Goal: Task Accomplishment & Management: Use online tool/utility

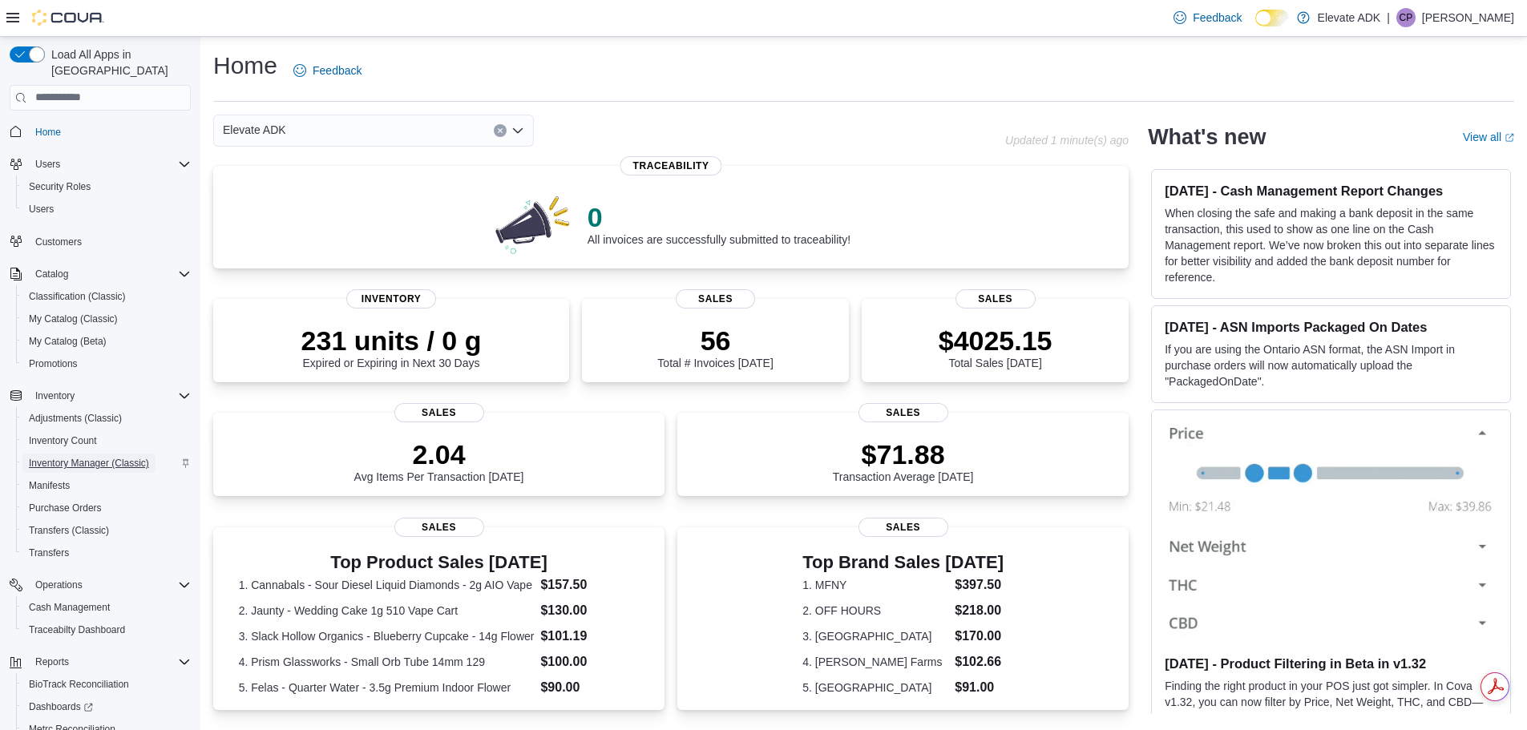
click at [87, 457] on span "Inventory Manager (Classic)" at bounding box center [89, 463] width 120 height 13
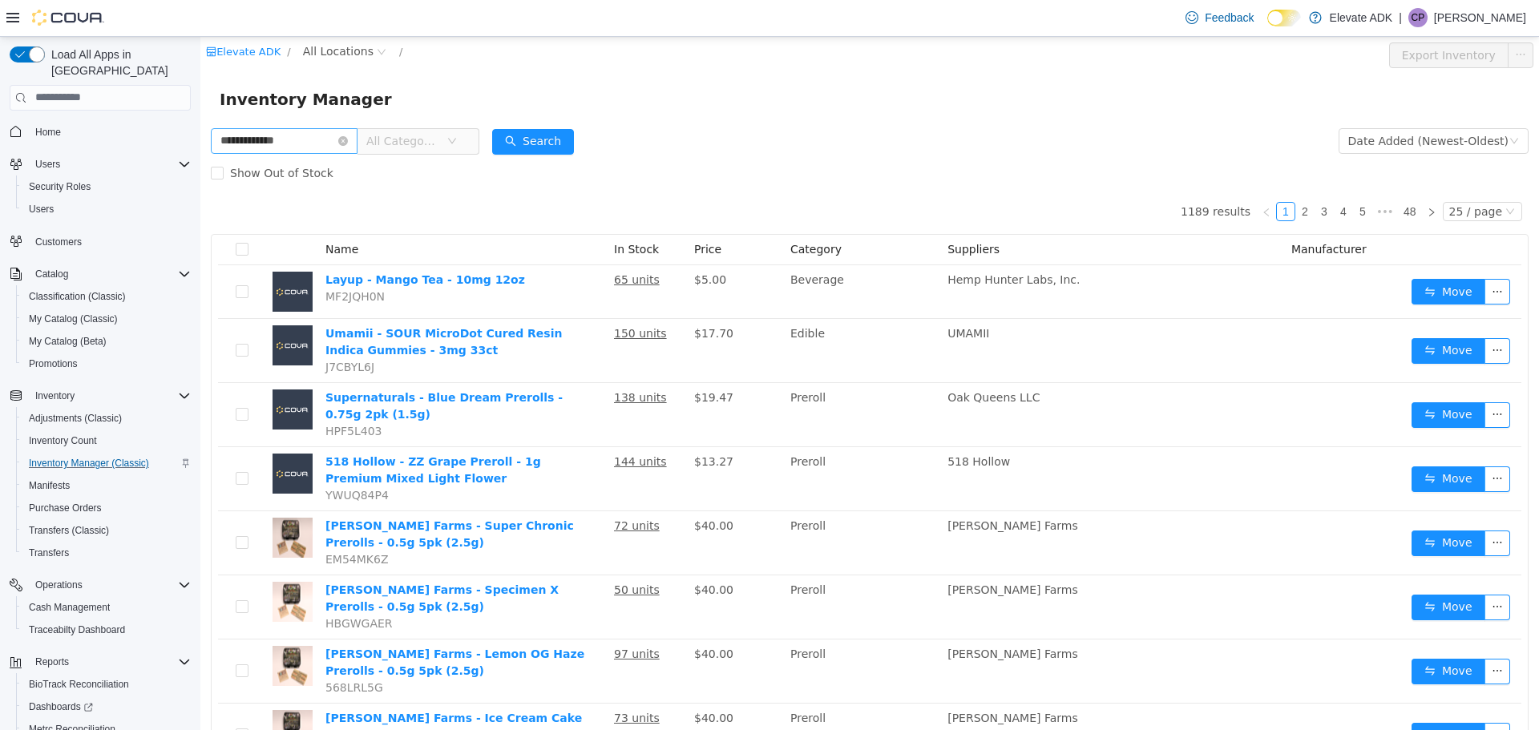
type input "**********"
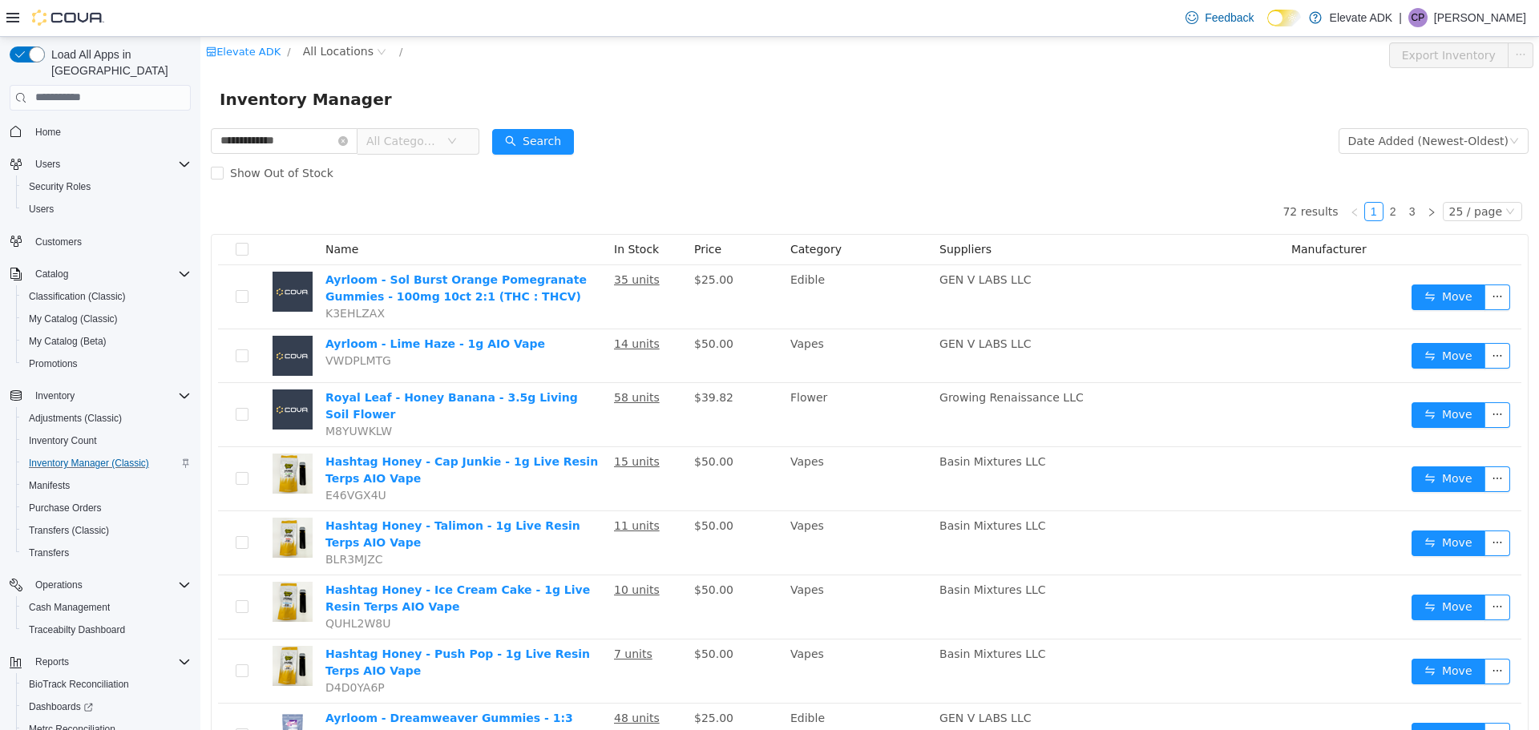
click at [446, 141] on span "All Categories" at bounding box center [406, 140] width 80 height 24
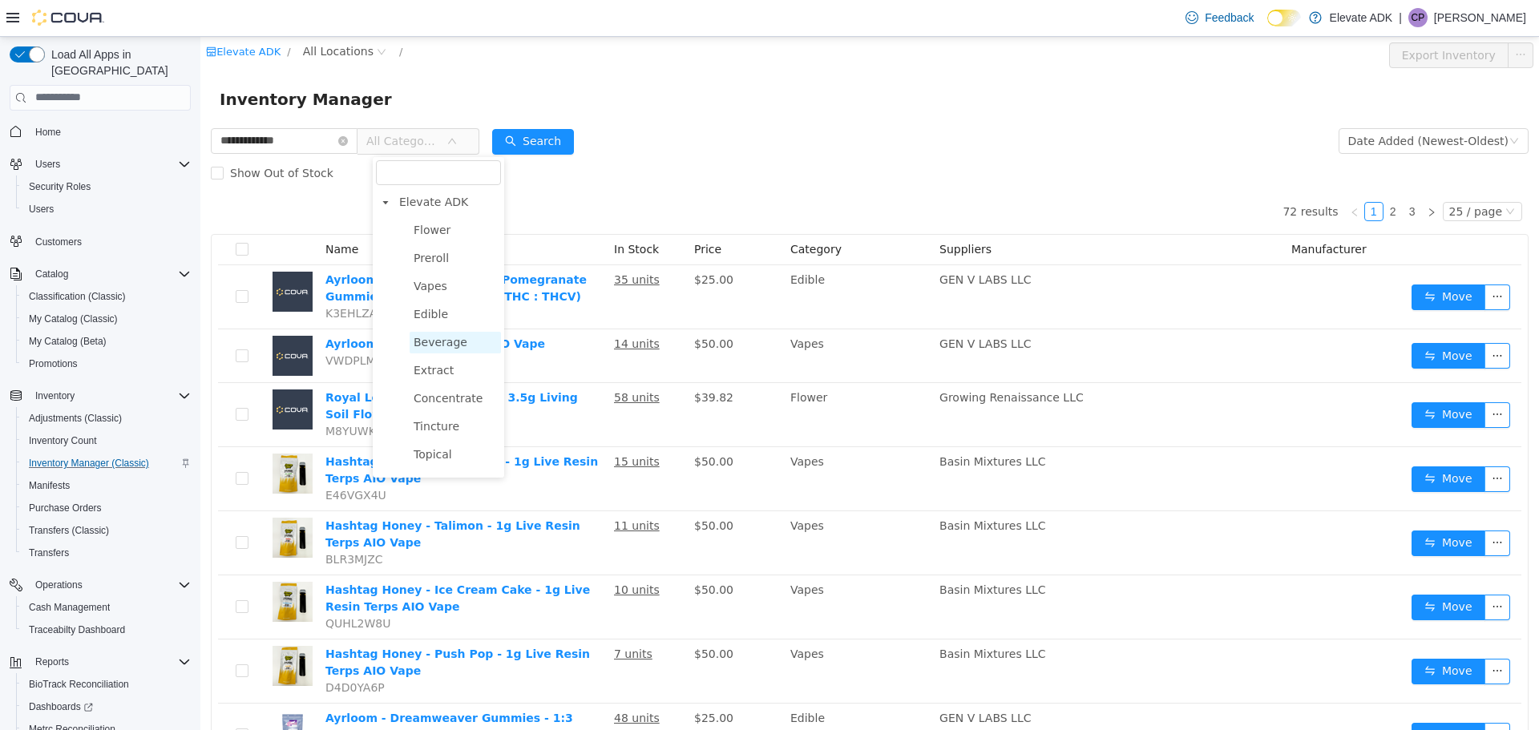
click at [451, 345] on span "Beverage" at bounding box center [441, 341] width 54 height 13
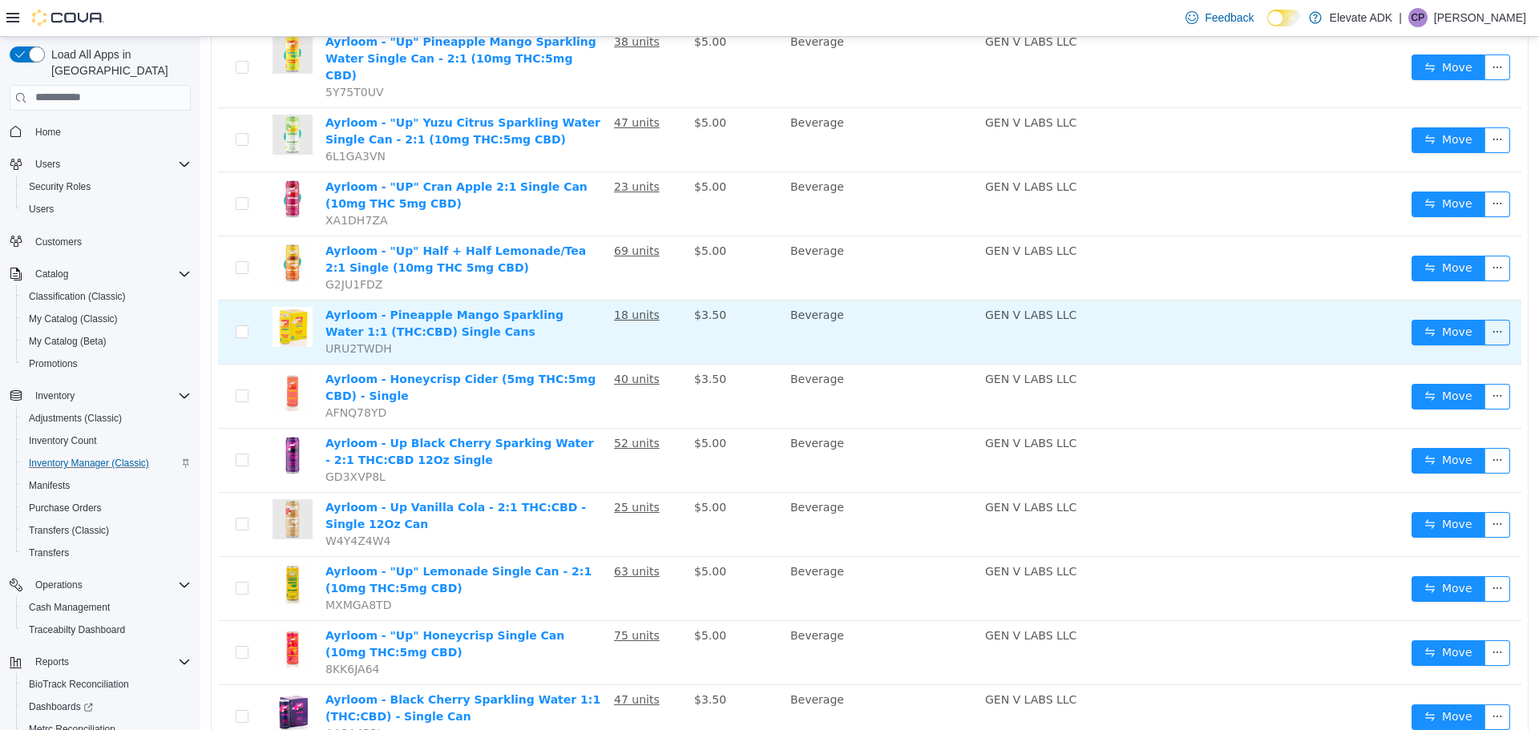
scroll to position [404, 0]
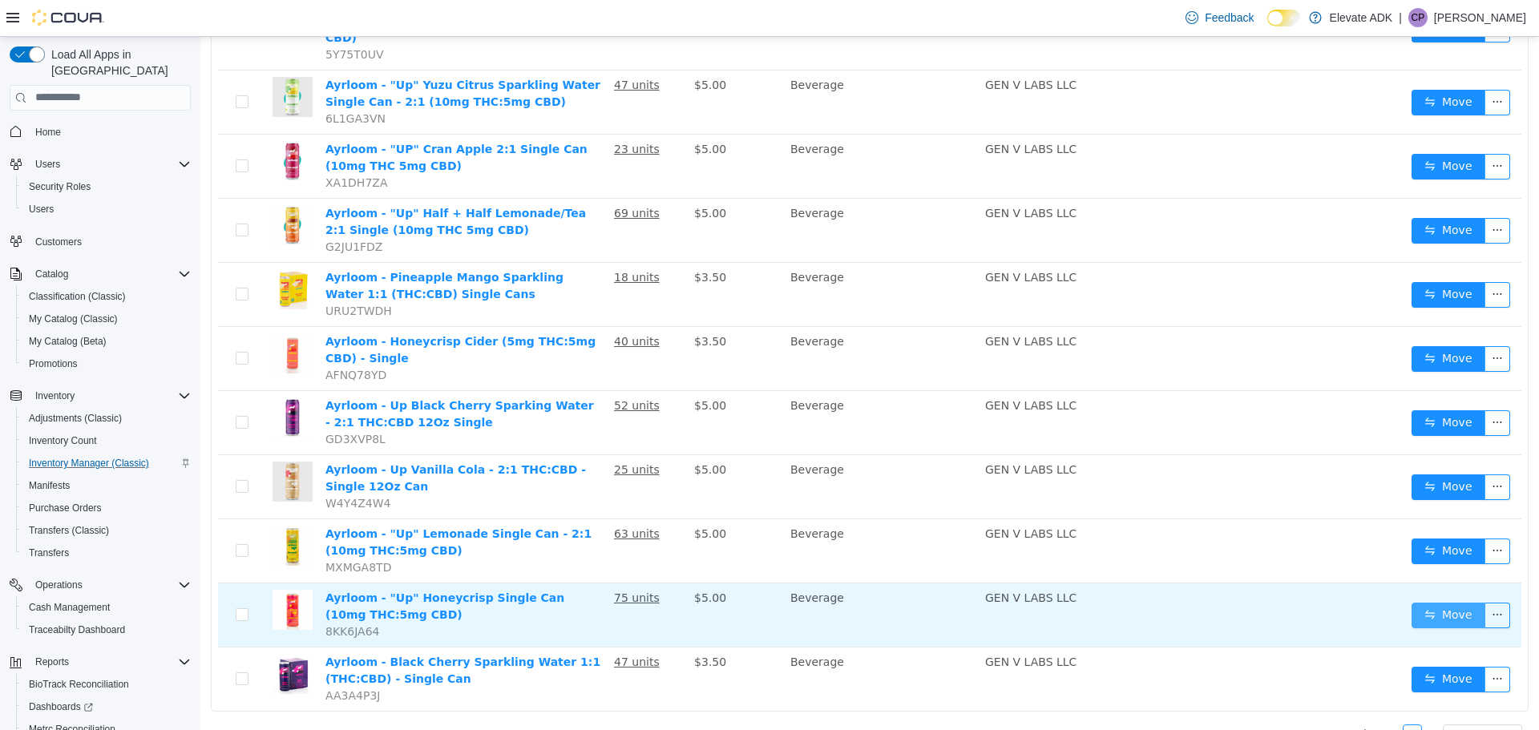
click at [1428, 602] on button "Move" at bounding box center [1448, 615] width 74 height 26
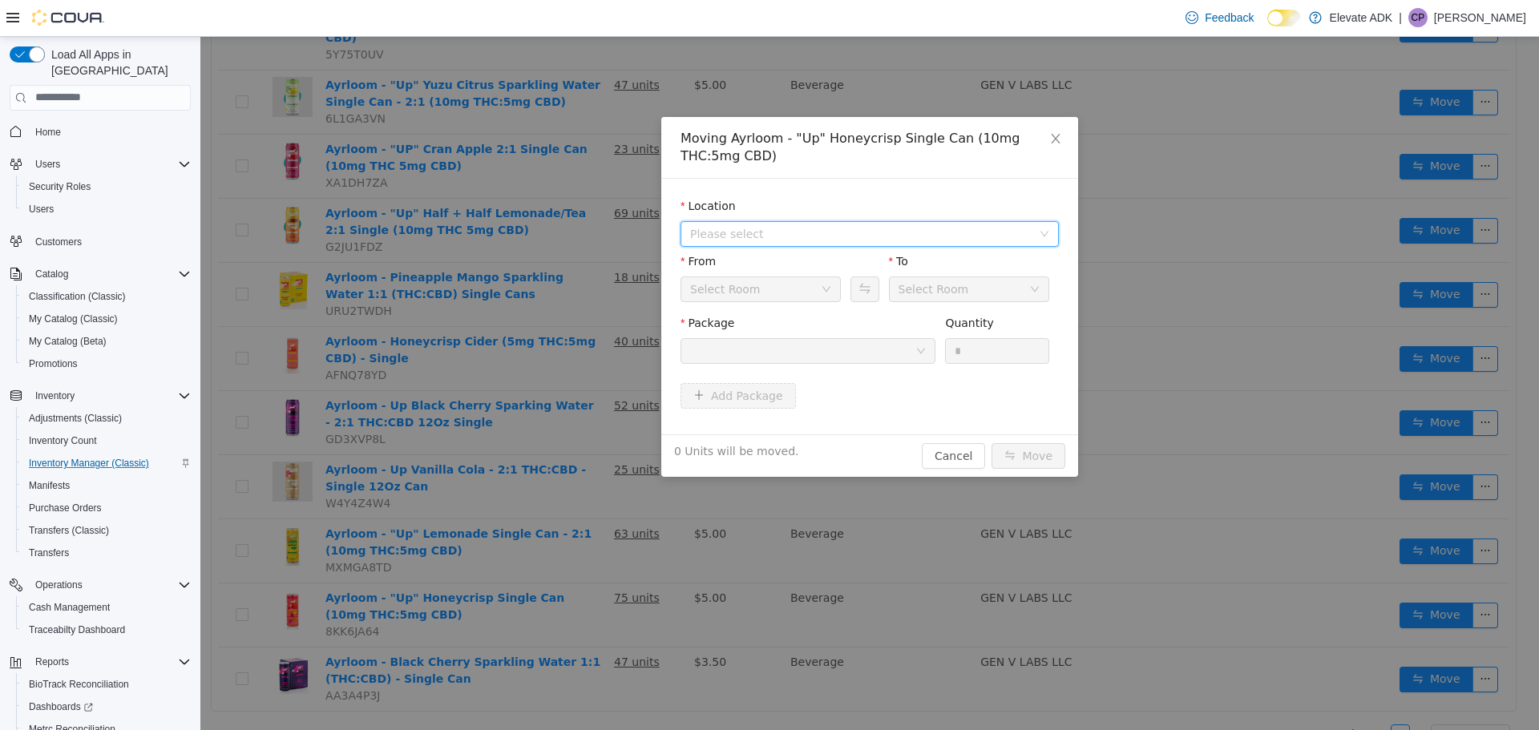
click at [981, 228] on span "Please select" at bounding box center [860, 233] width 341 height 16
click at [821, 290] on span "[STREET_ADDRESS]" at bounding box center [776, 290] width 111 height 13
click at [817, 288] on div "Back Room" at bounding box center [755, 288] width 131 height 24
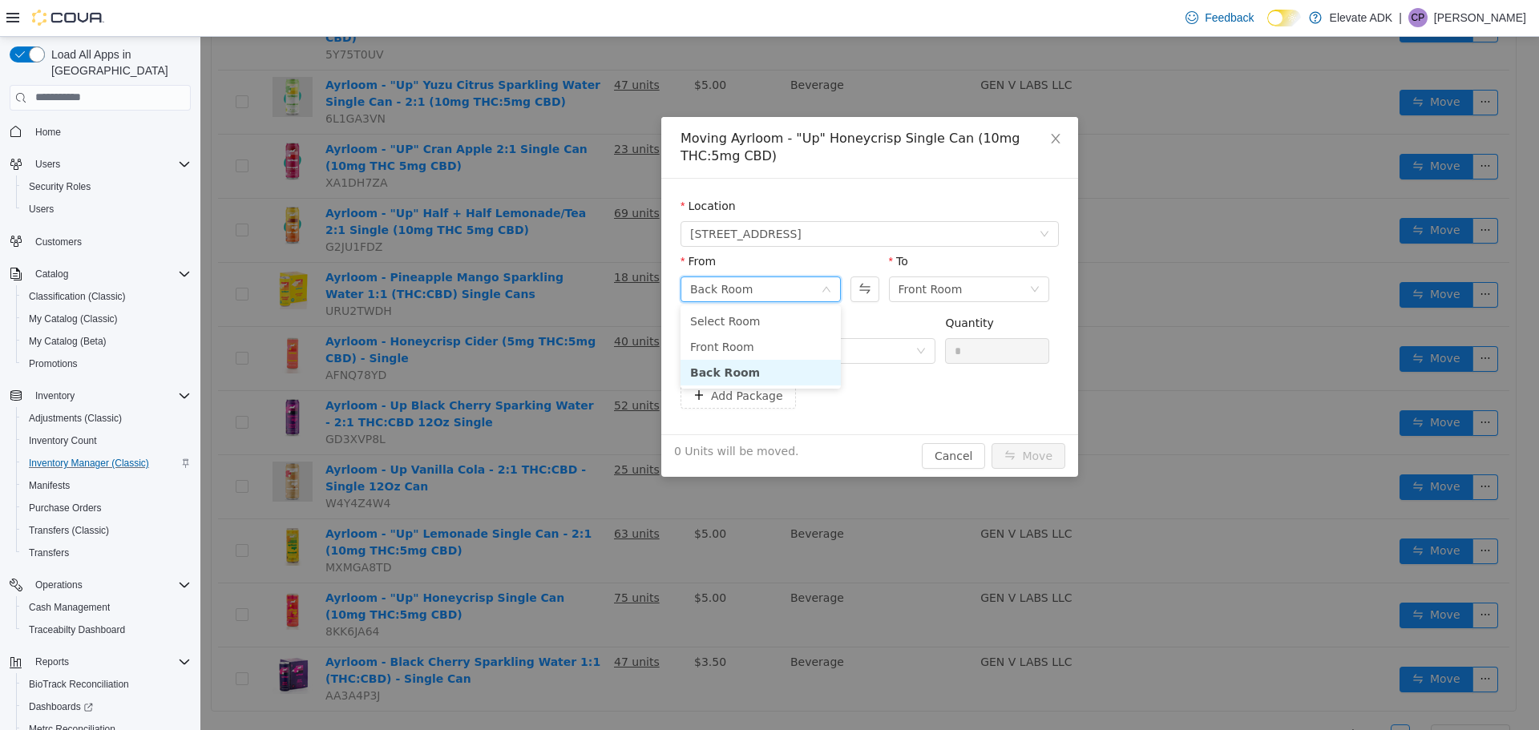
click at [813, 288] on div "Back Room" at bounding box center [755, 288] width 131 height 24
click at [916, 355] on icon "icon: down" at bounding box center [921, 350] width 10 height 11
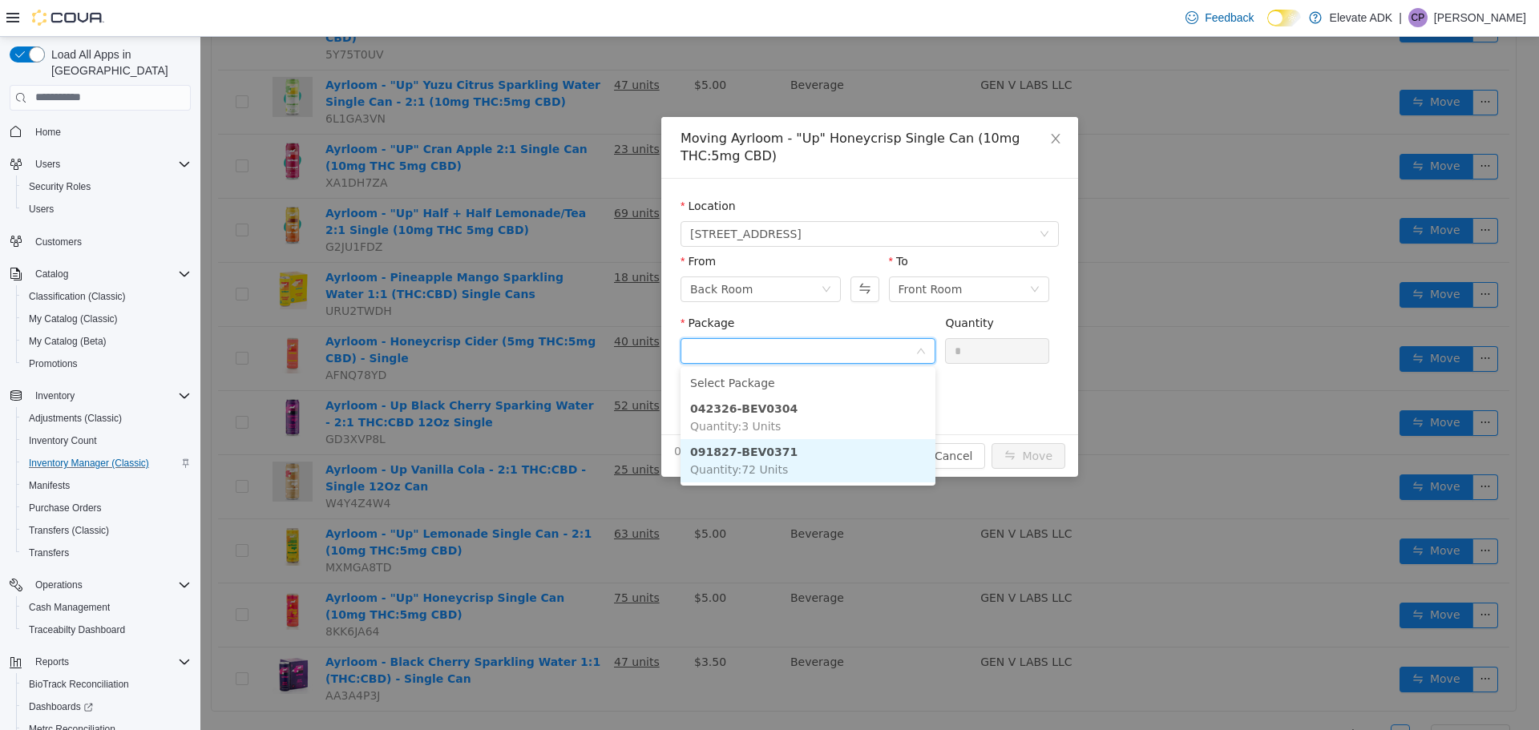
click at [804, 462] on li "091827-BEV0371 Quantity : 72 Units" at bounding box center [807, 459] width 255 height 43
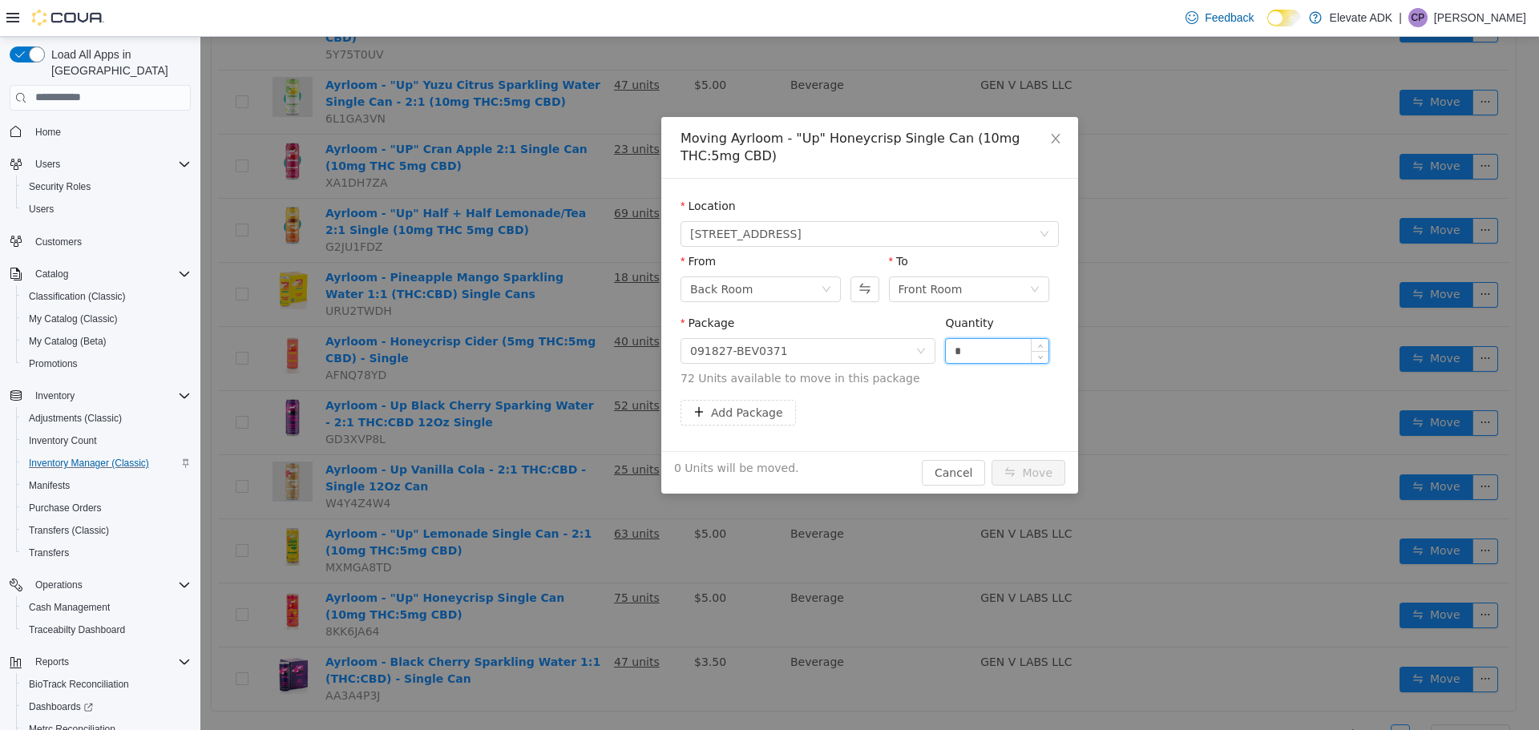
click at [1007, 352] on input "*" at bounding box center [997, 350] width 103 height 24
type input "**"
click at [1011, 470] on button "Move" at bounding box center [1028, 472] width 74 height 26
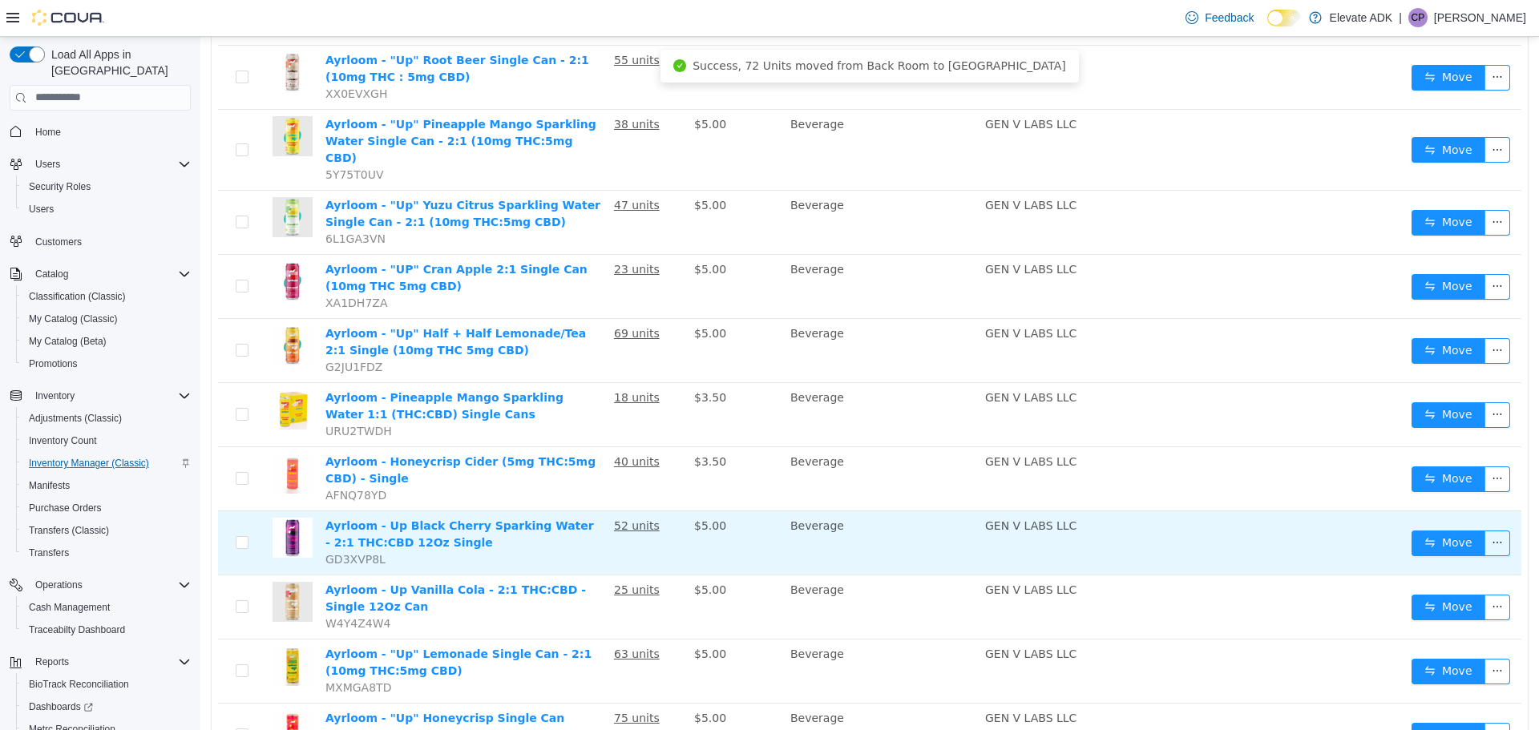
scroll to position [324, 0]
